Goal: Check status

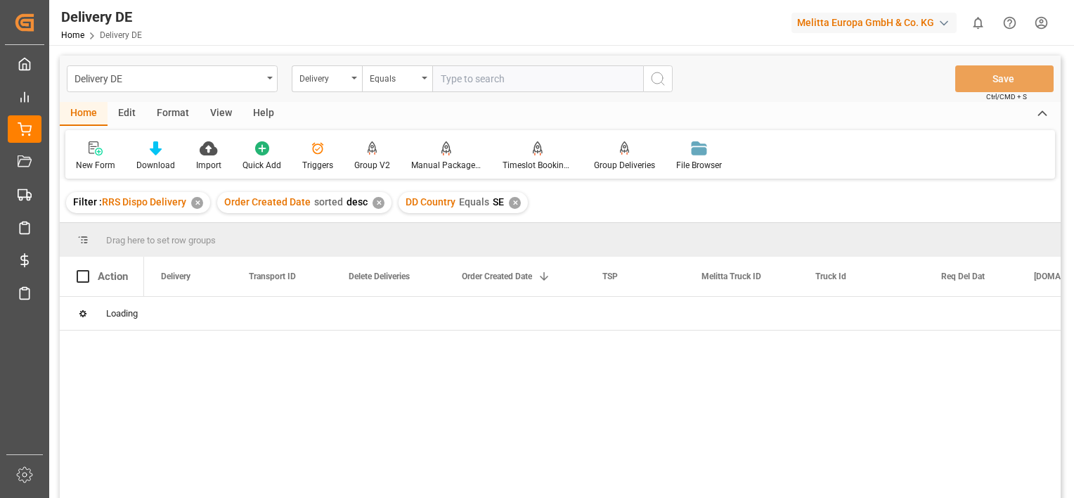
click at [196, 206] on div "✕" at bounding box center [197, 203] width 12 height 12
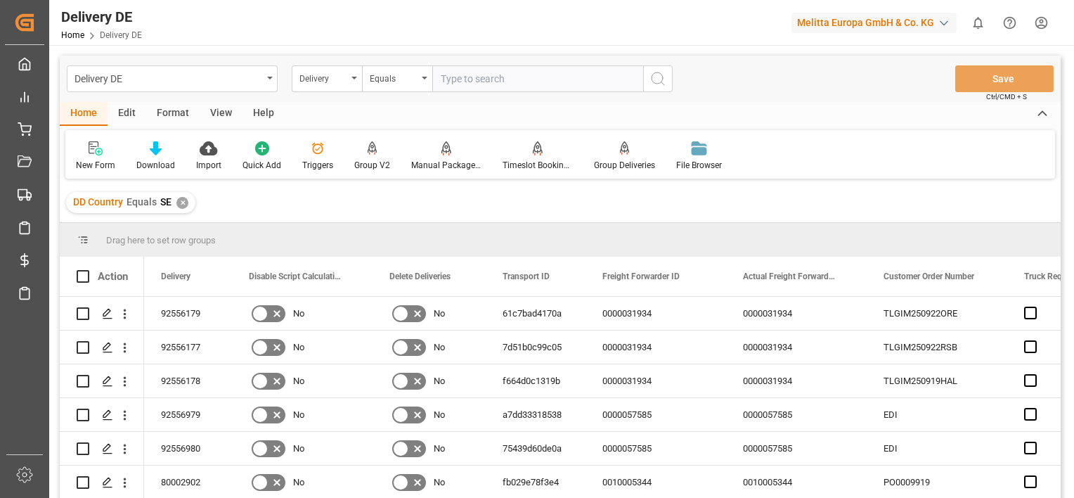
click at [490, 77] on input "text" at bounding box center [537, 78] width 211 height 27
paste input "92557797"
type input "92557797"
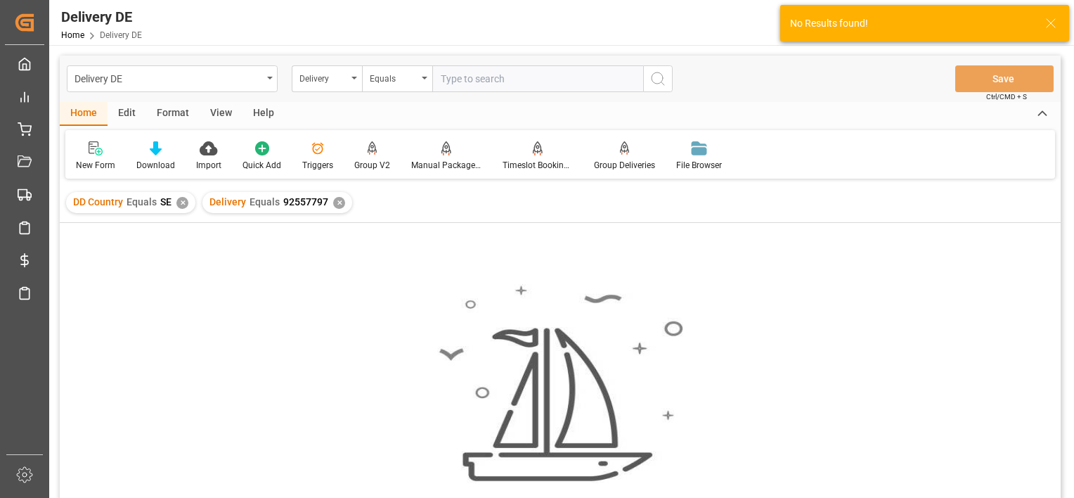
click at [181, 201] on div "✕" at bounding box center [182, 203] width 12 height 12
